Goal: Find specific page/section: Find specific page/section

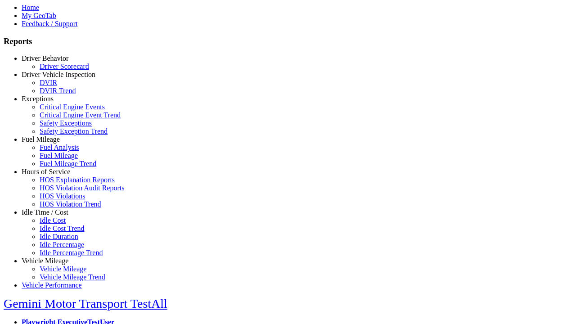
click at [52, 143] on link "Fuel Mileage" at bounding box center [41, 139] width 38 height 8
click at [58, 159] on link "Fuel Mileage" at bounding box center [59, 156] width 38 height 8
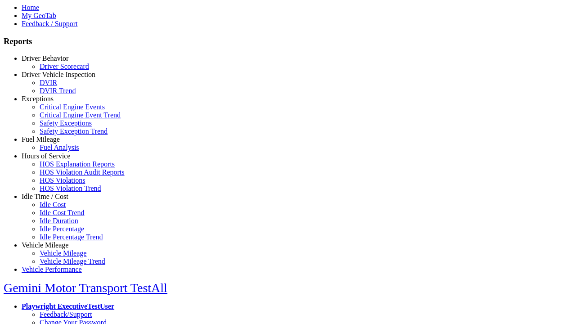
select select "**********"
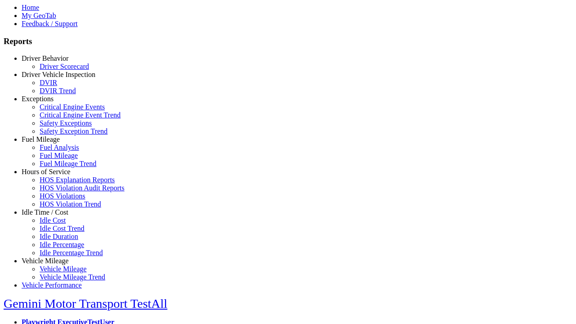
type input "**********"
